Goal: Browse casually: Explore the website without a specific task or goal

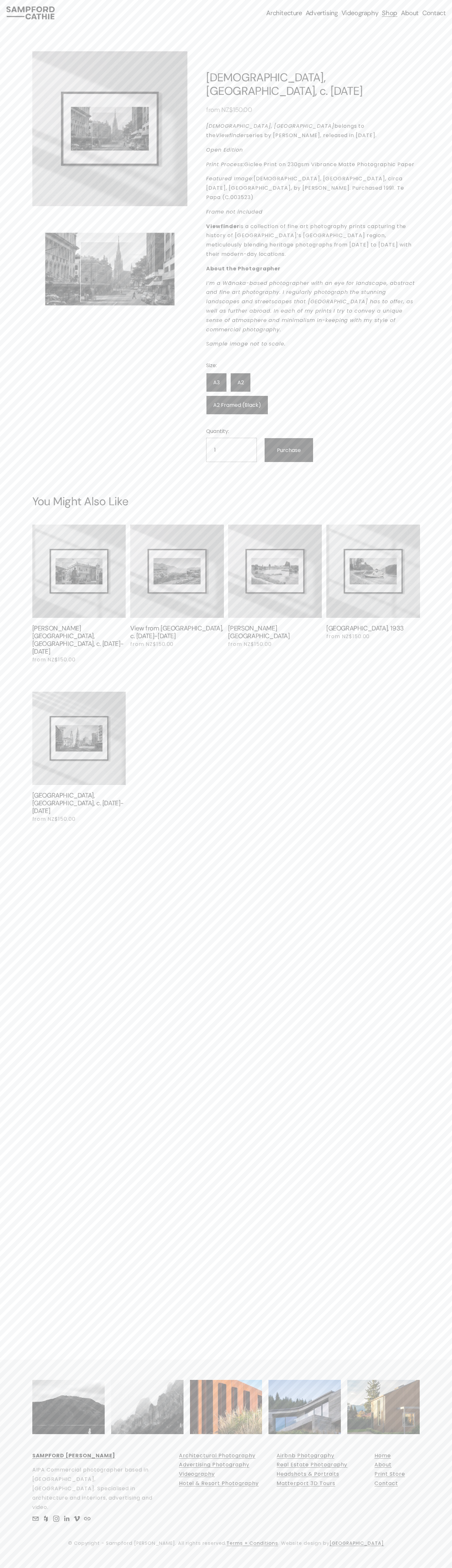
click at [435, 19] on div "Skip to Content Architecture Architectural Photography" at bounding box center [226, 13] width 452 height 26
click at [438, 1026] on div "0 Skip to Content" at bounding box center [226, 784] width 452 height 1568
click at [16, 1567] on html "0 Skip to Content" at bounding box center [226, 784] width 452 height 1568
click at [21, 1175] on div "0 Skip to Content" at bounding box center [226, 784] width 452 height 1568
click at [435, 4] on div "Skip to Content Architecture Architectural Photography" at bounding box center [226, 13] width 452 height 26
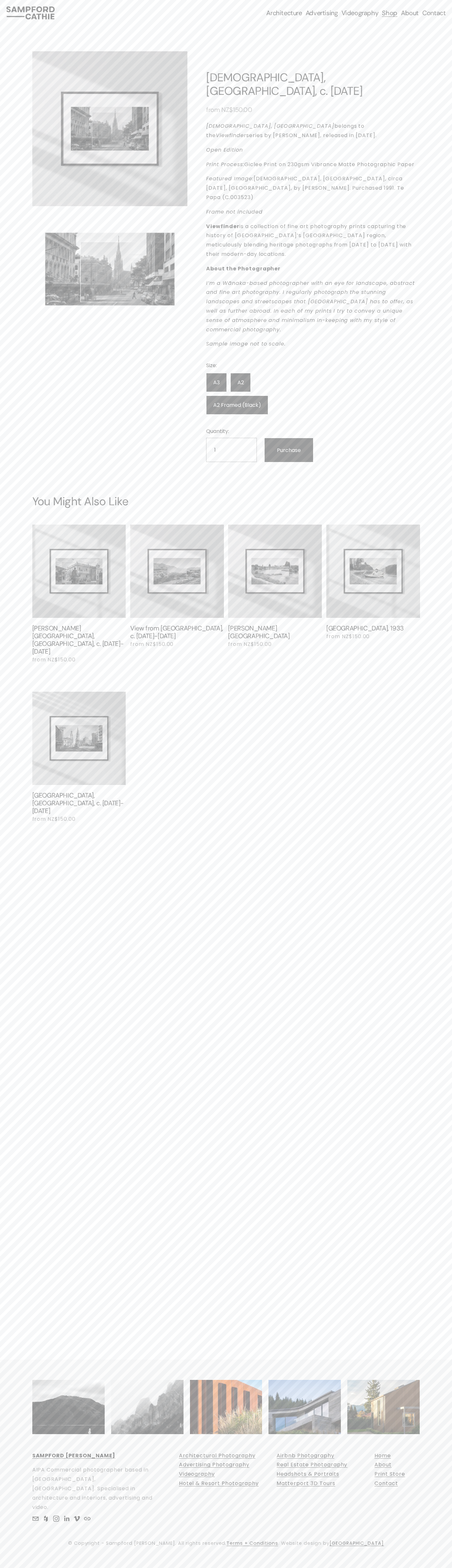
click at [429, 74] on section "Browse Photography Prints [GEOGRAPHIC_DATA], [GEOGRAPHIC_DATA], c. [DATE] 1 / 2…" at bounding box center [226, 434] width 452 height 817
click at [308, 1567] on html "0 Skip to Content" at bounding box center [226, 784] width 452 height 1568
click at [10, 615] on section "Browse Photography Prints [GEOGRAPHIC_DATA], [GEOGRAPHIC_DATA], c. [DATE] 1 / 2…" at bounding box center [226, 434] width 452 height 817
